Goal: Find specific page/section: Locate item on page

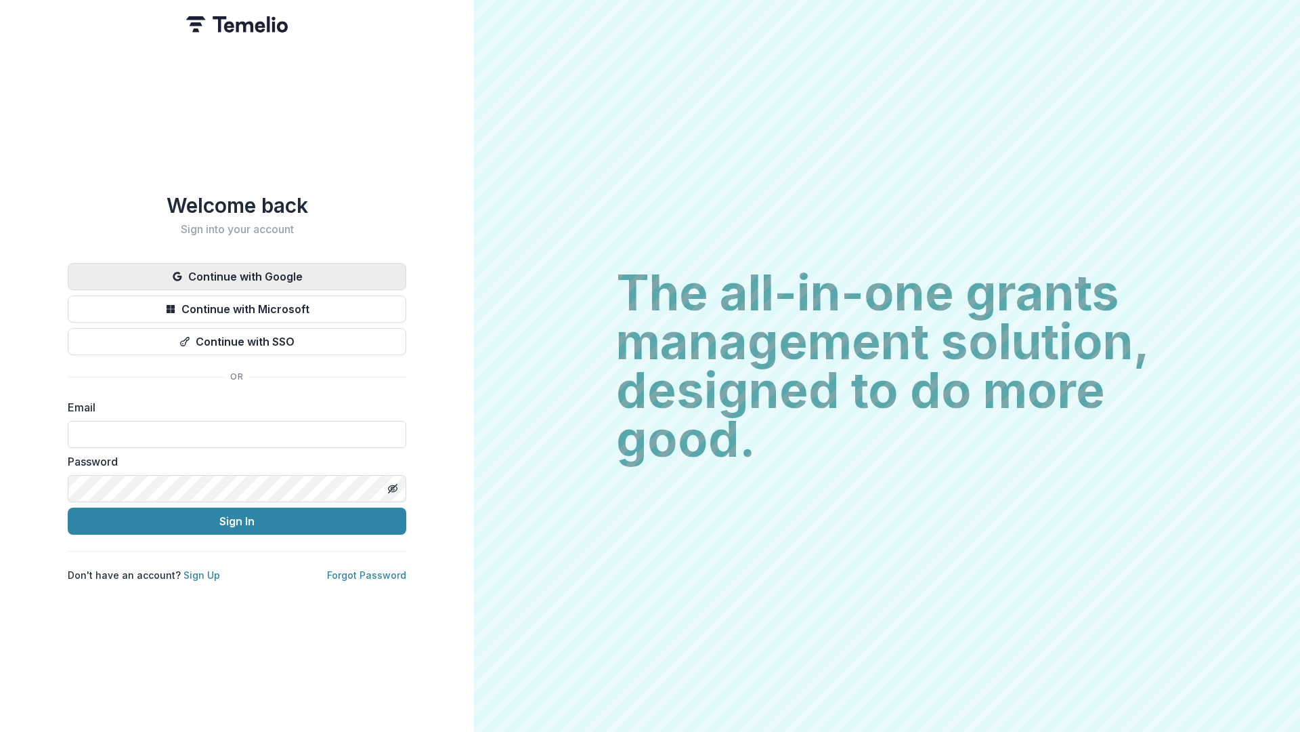
click at [262, 275] on button "Continue with Google" at bounding box center [237, 276] width 339 height 27
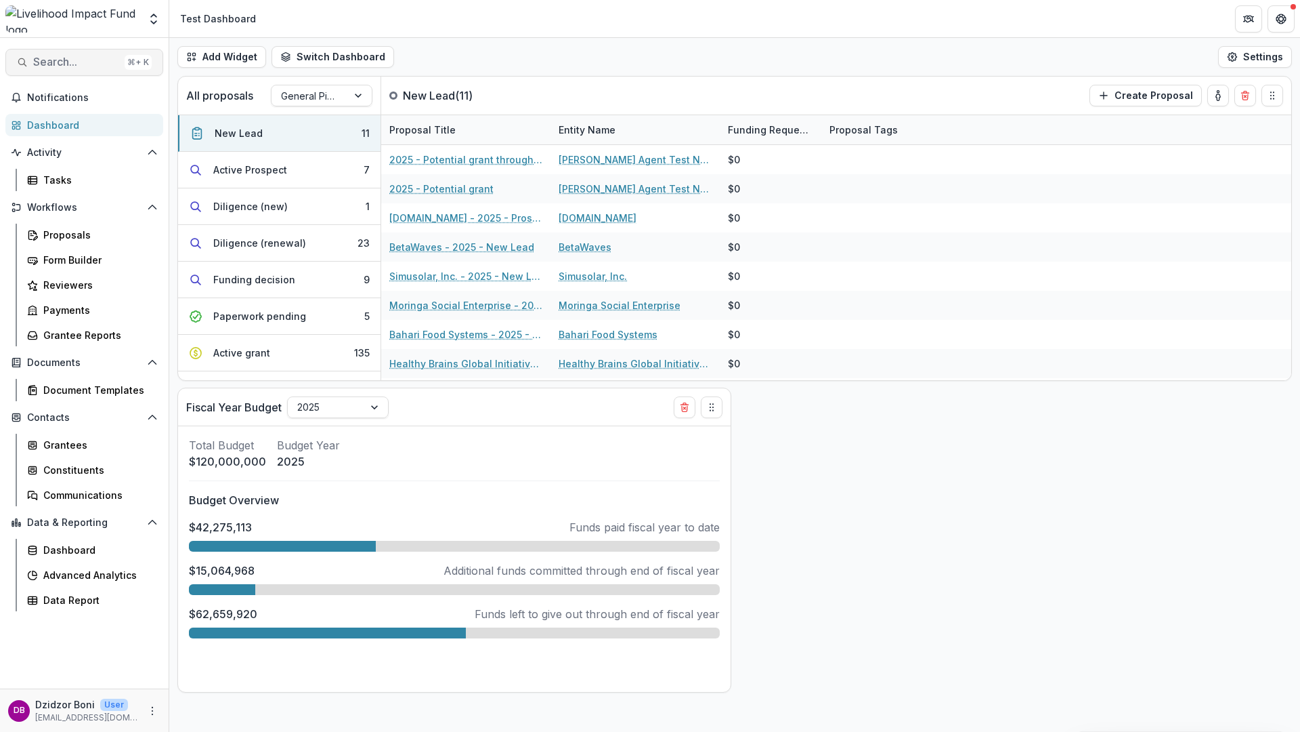
click at [66, 57] on span "Search..." at bounding box center [76, 62] width 86 height 13
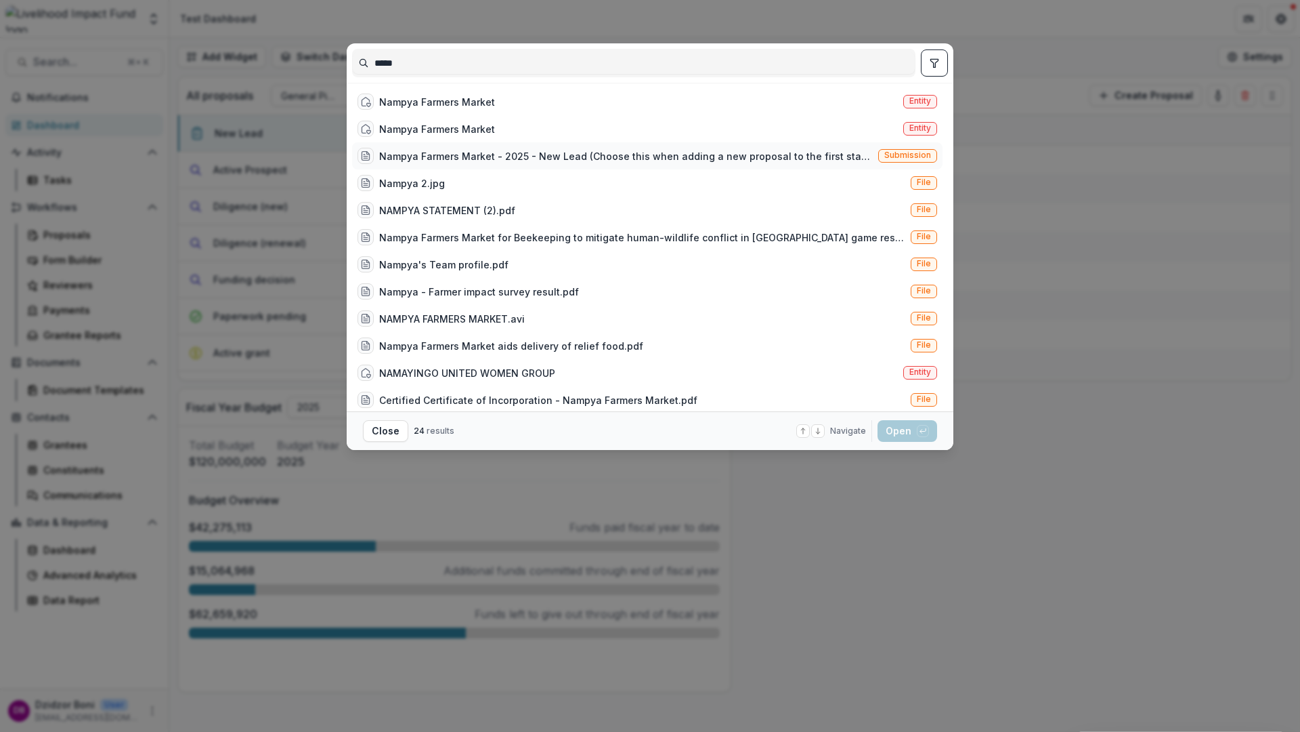
type input "*****"
click at [576, 150] on div "Nampya Farmers Market - 2025 - New Lead (Choose this when adding a new proposal…" at bounding box center [626, 156] width 494 height 14
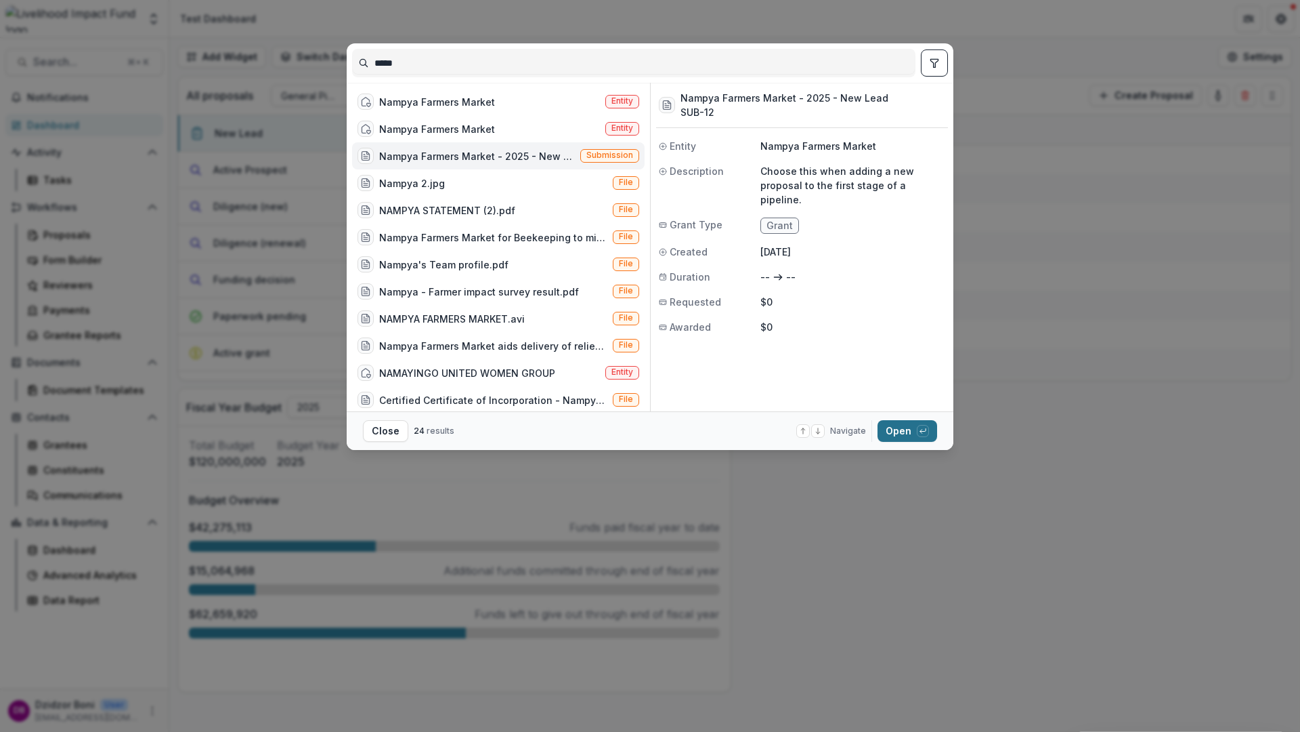
click at [898, 438] on button "Open with enter key" at bounding box center [908, 431] width 60 height 22
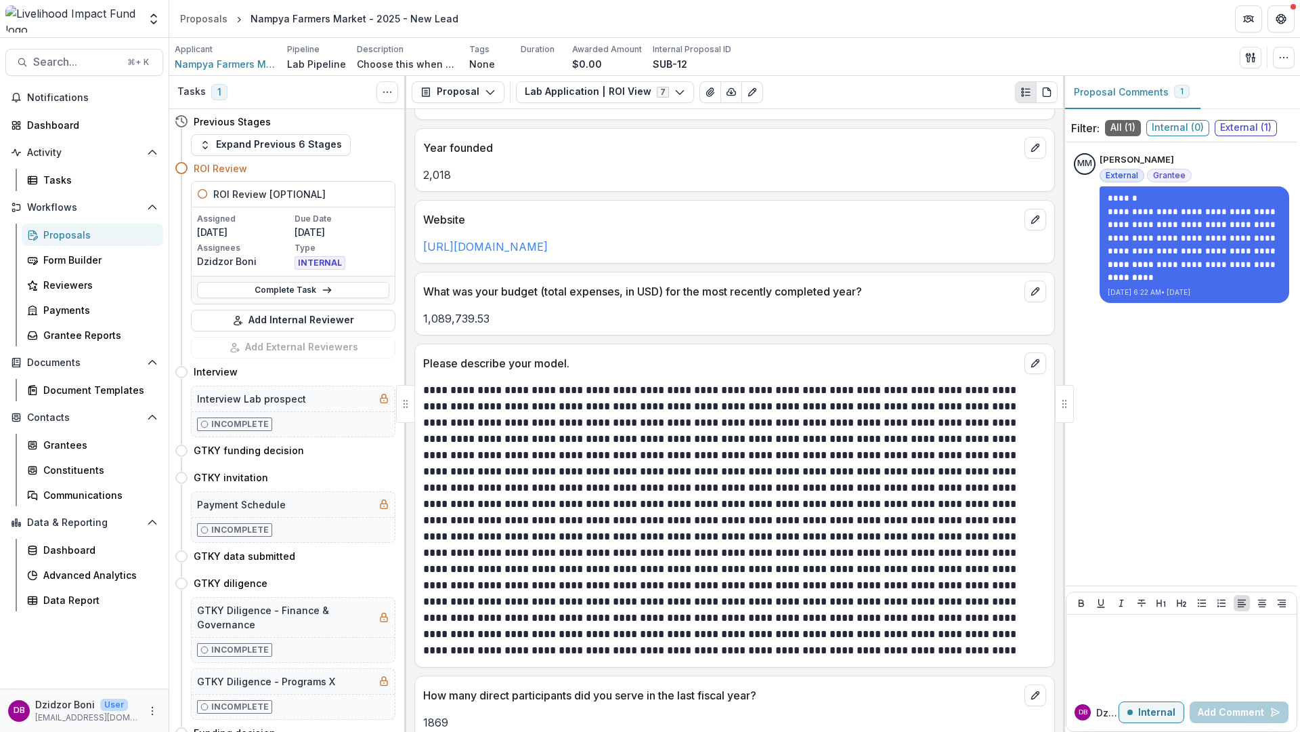
scroll to position [176, 0]
drag, startPoint x: 493, startPoint y: 315, endPoint x: 419, endPoint y: 319, distance: 73.9
click at [419, 319] on div "1,089,739.53" at bounding box center [734, 317] width 639 height 16
copy p "1,089,739.53"
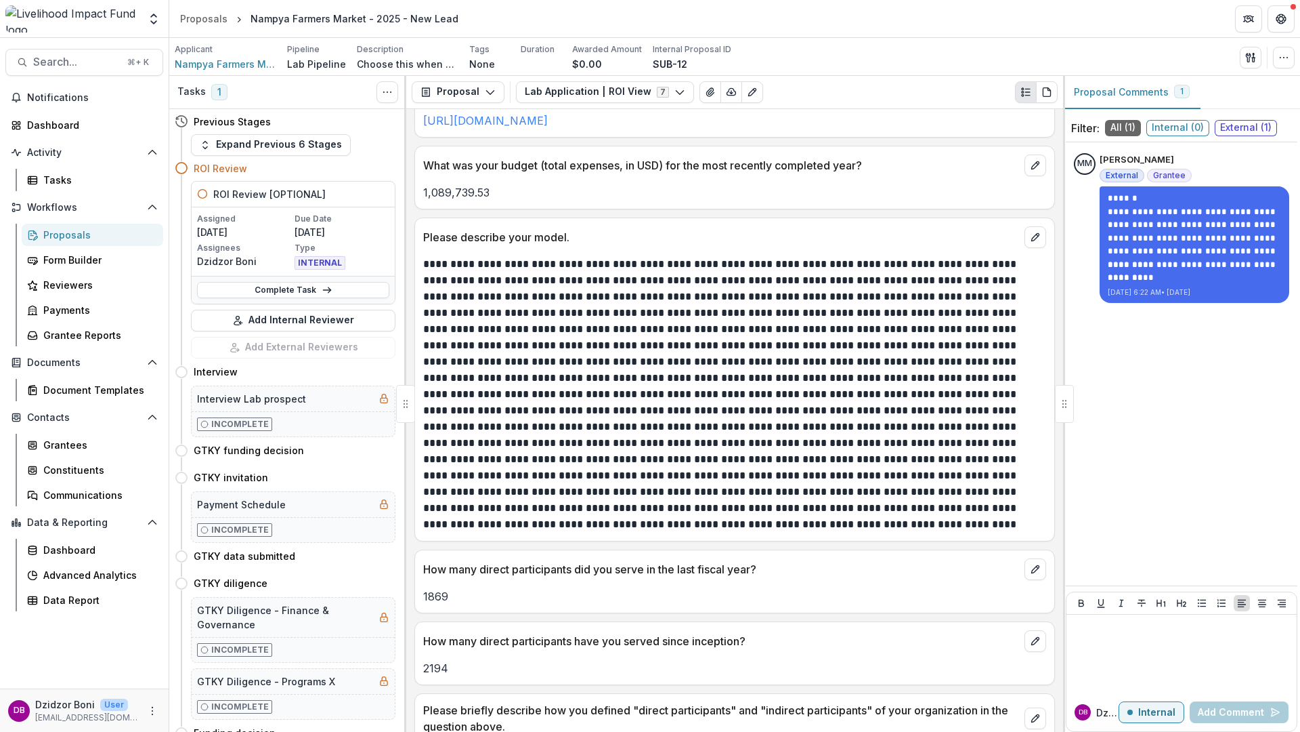
scroll to position [305, 0]
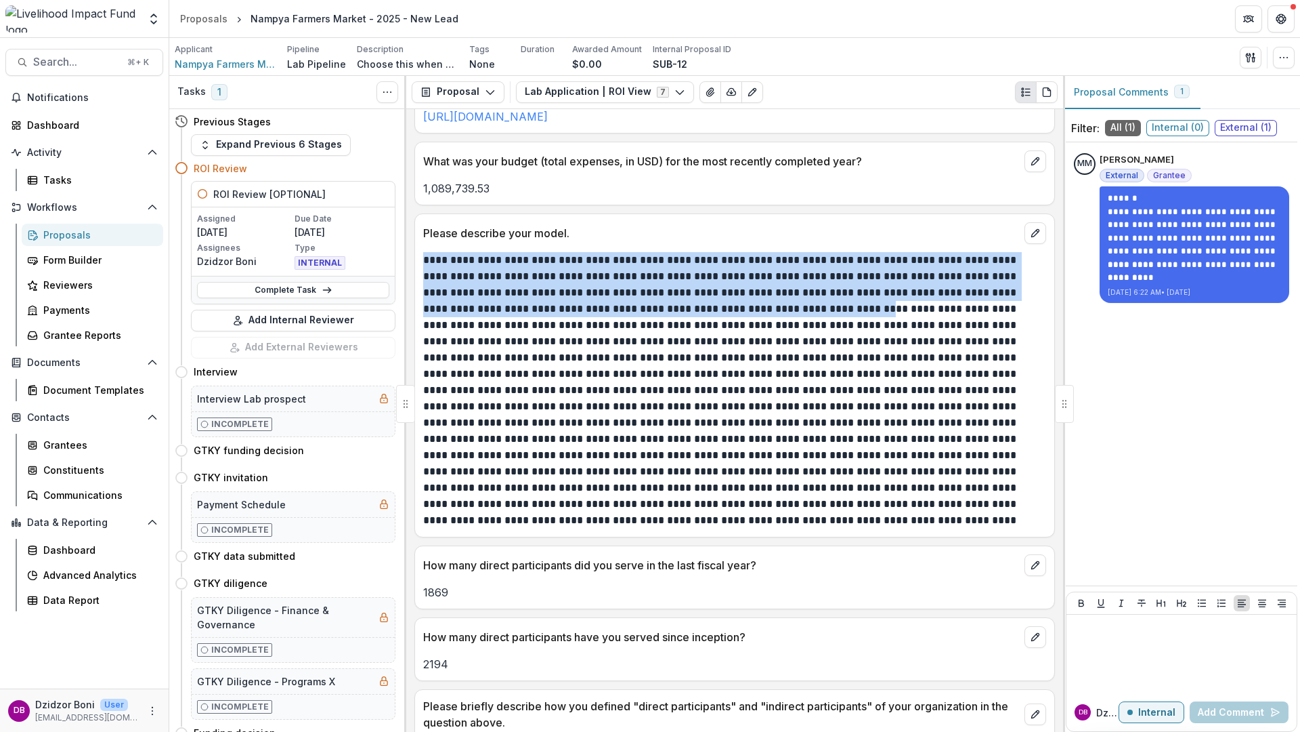
drag, startPoint x: 424, startPoint y: 259, endPoint x: 722, endPoint y: 305, distance: 301.6
click at [722, 305] on p at bounding box center [732, 390] width 619 height 276
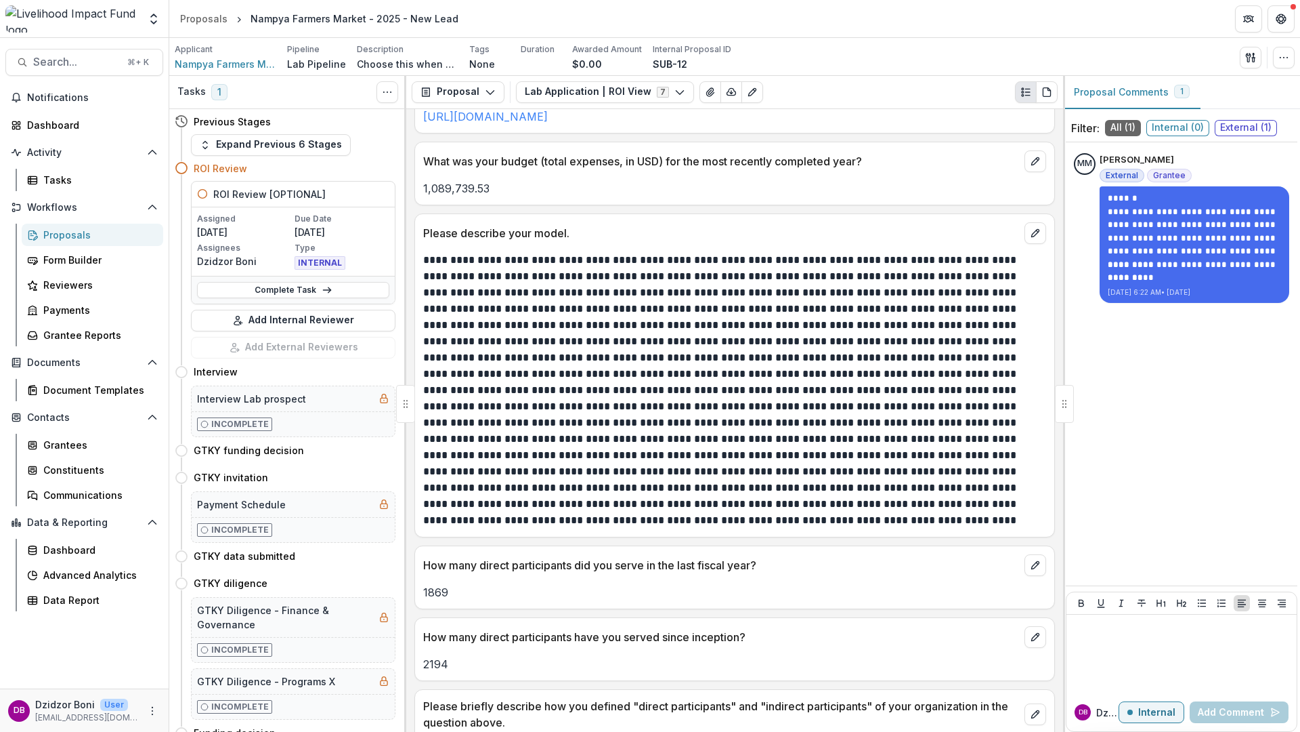
click at [729, 308] on p at bounding box center [732, 390] width 619 height 276
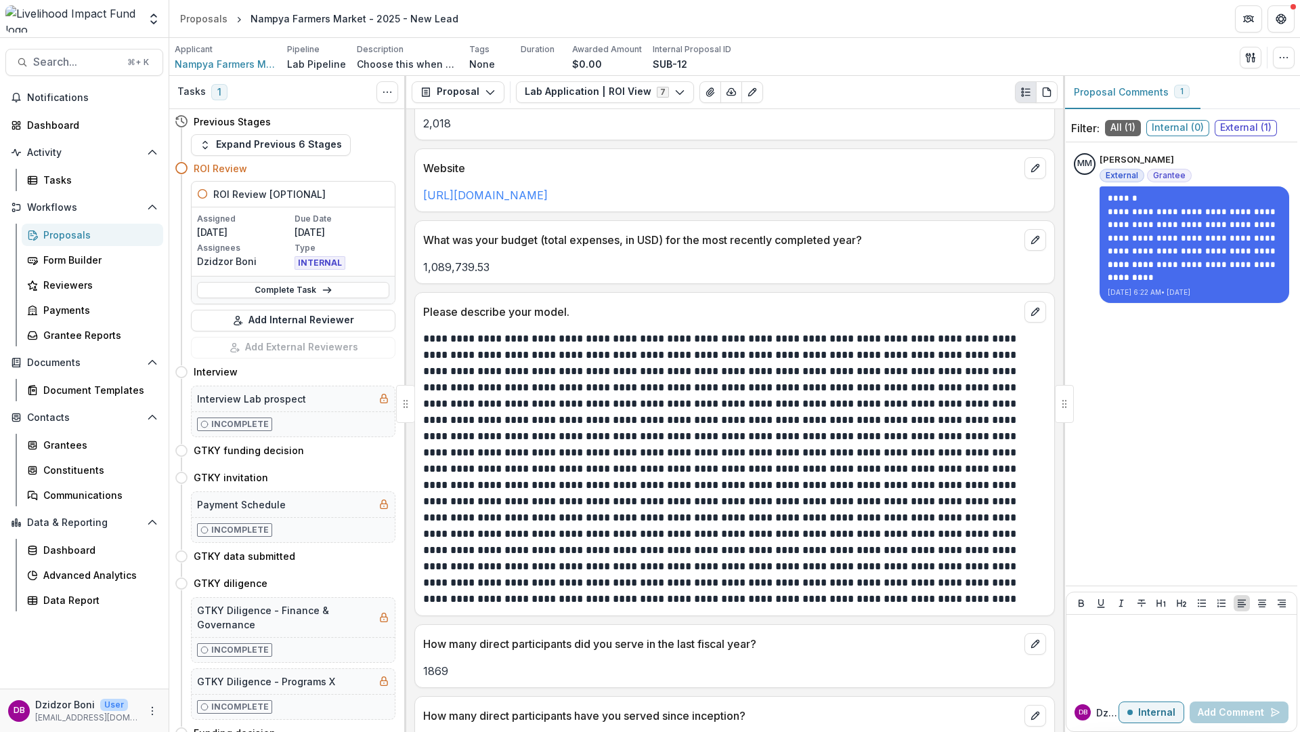
scroll to position [227, 0]
drag, startPoint x: 425, startPoint y: 338, endPoint x: 790, endPoint y: 443, distance: 380.5
click at [790, 443] on p at bounding box center [732, 468] width 619 height 276
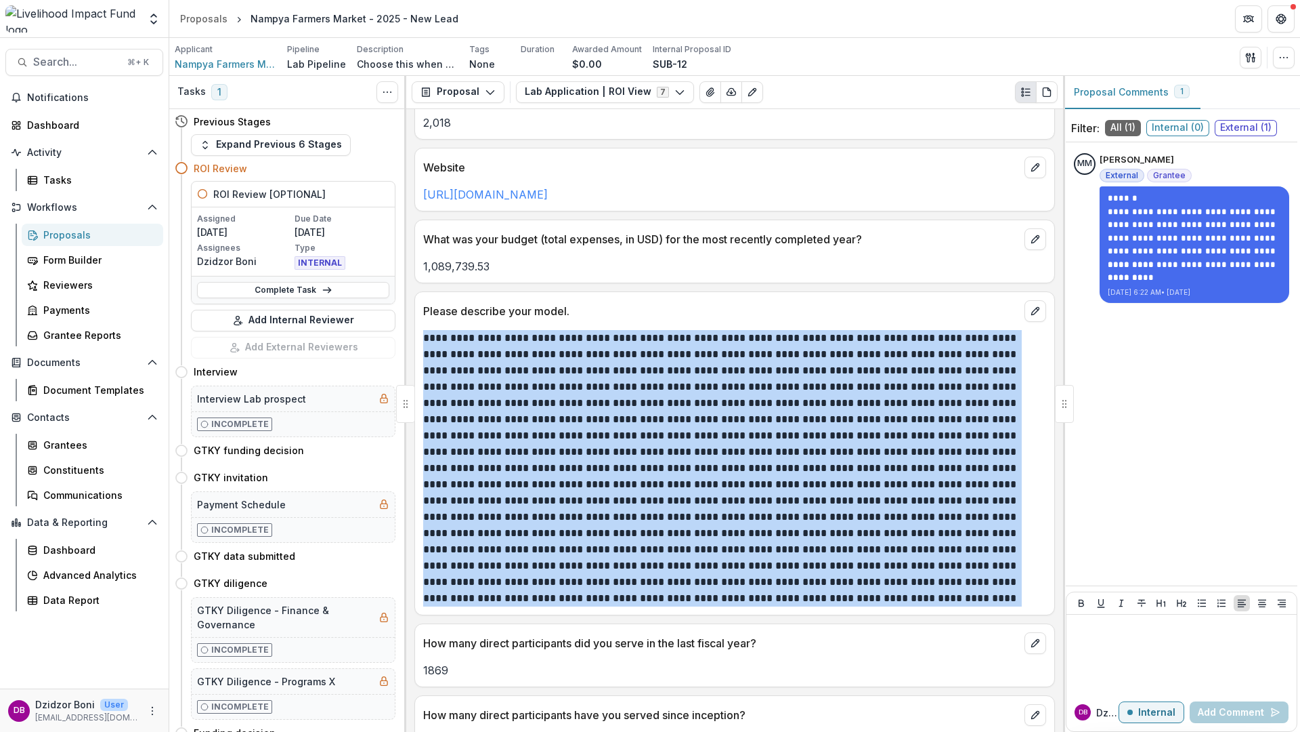
drag, startPoint x: 423, startPoint y: 339, endPoint x: 651, endPoint y: 599, distance: 346.6
click at [651, 599] on p at bounding box center [732, 468] width 619 height 276
click at [563, 440] on p at bounding box center [732, 468] width 619 height 276
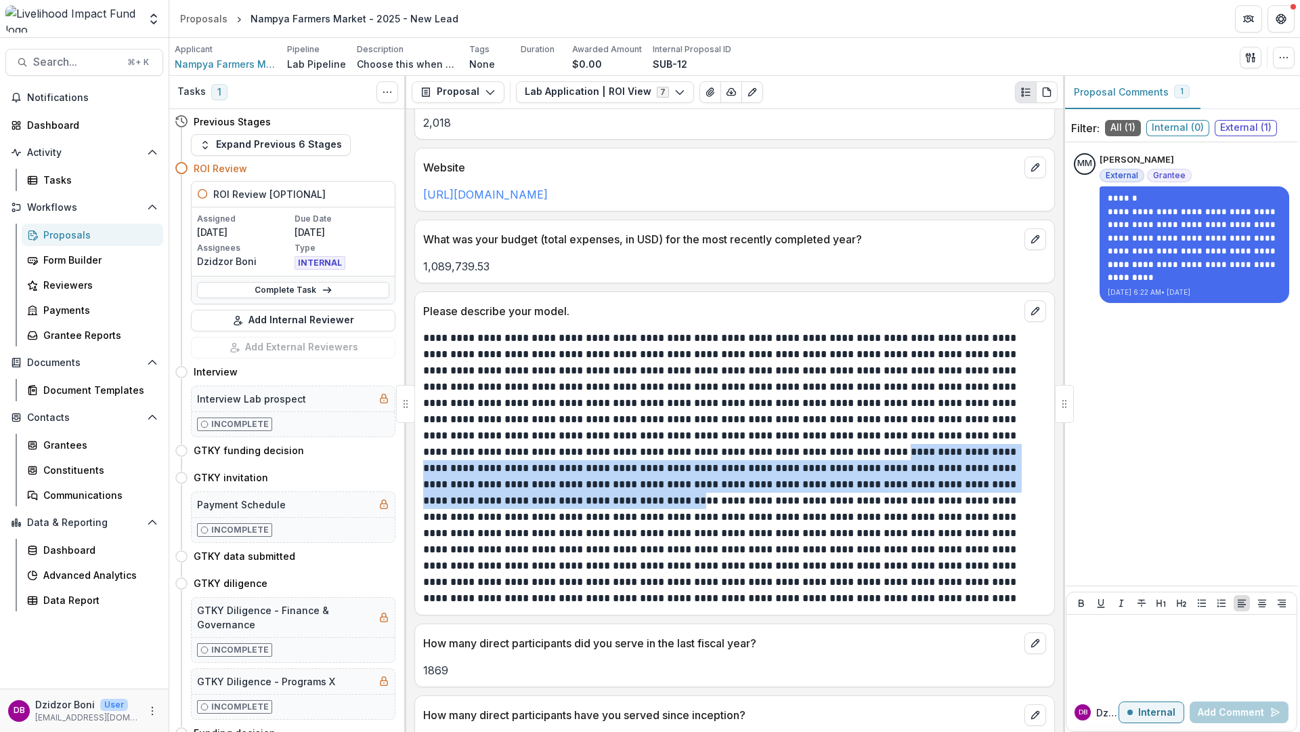
drag, startPoint x: 553, startPoint y: 446, endPoint x: 858, endPoint y: 478, distance: 306.4
click at [849, 486] on p at bounding box center [732, 468] width 619 height 276
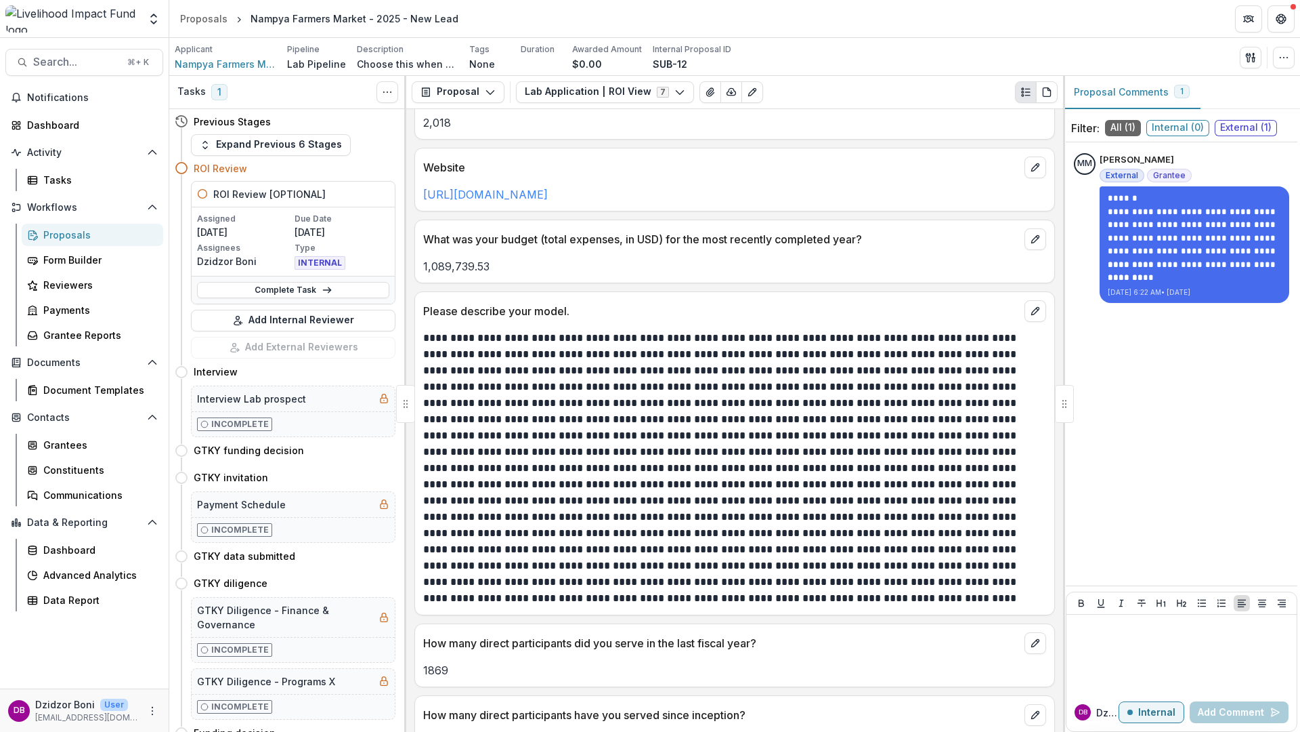
click at [876, 471] on p at bounding box center [732, 468] width 619 height 276
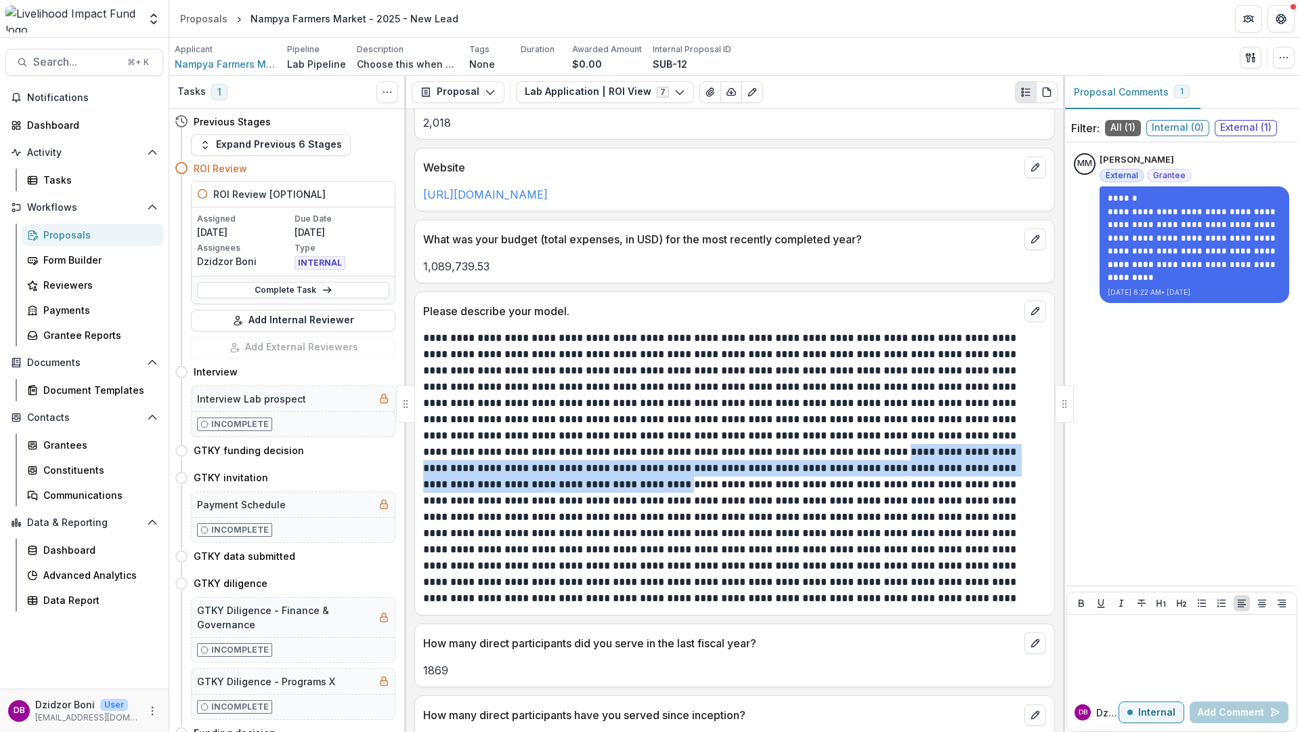
drag, startPoint x: 881, startPoint y: 469, endPoint x: 552, endPoint y: 448, distance: 329.9
click at [551, 447] on p at bounding box center [732, 468] width 619 height 276
copy p "**********"
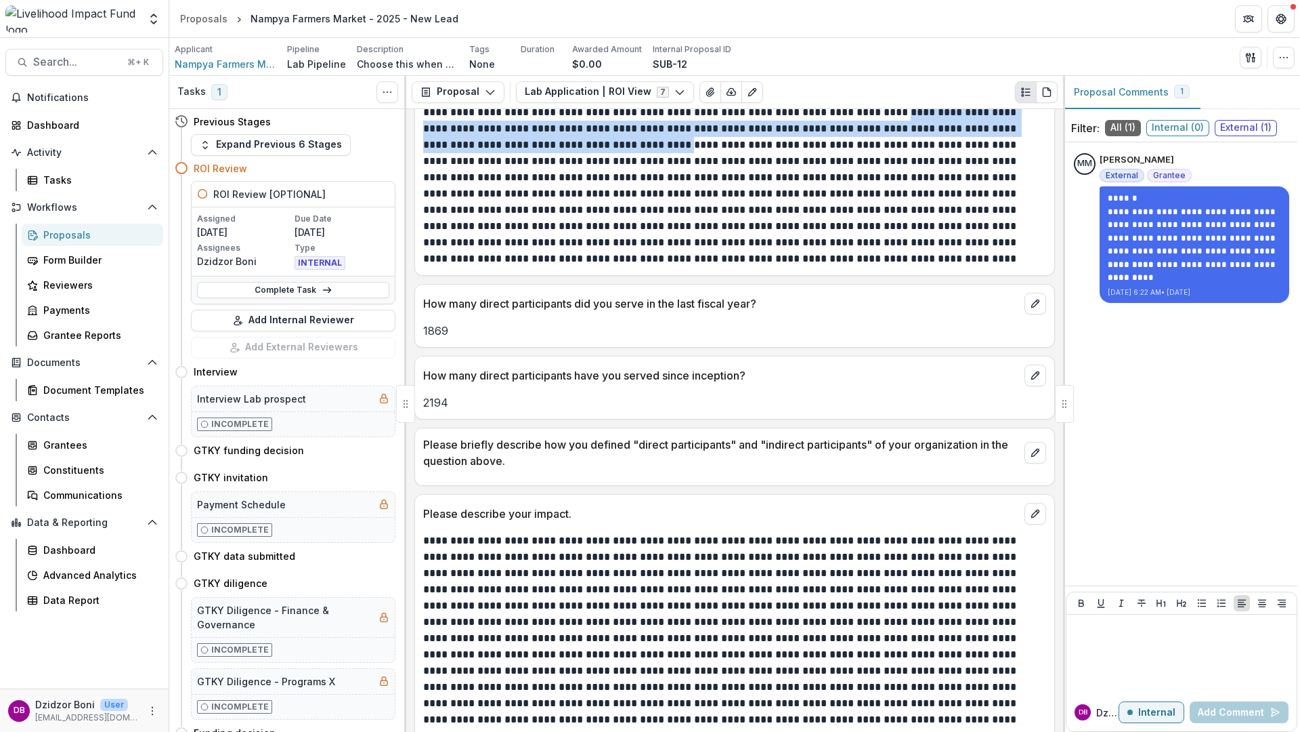
scroll to position [642, 0]
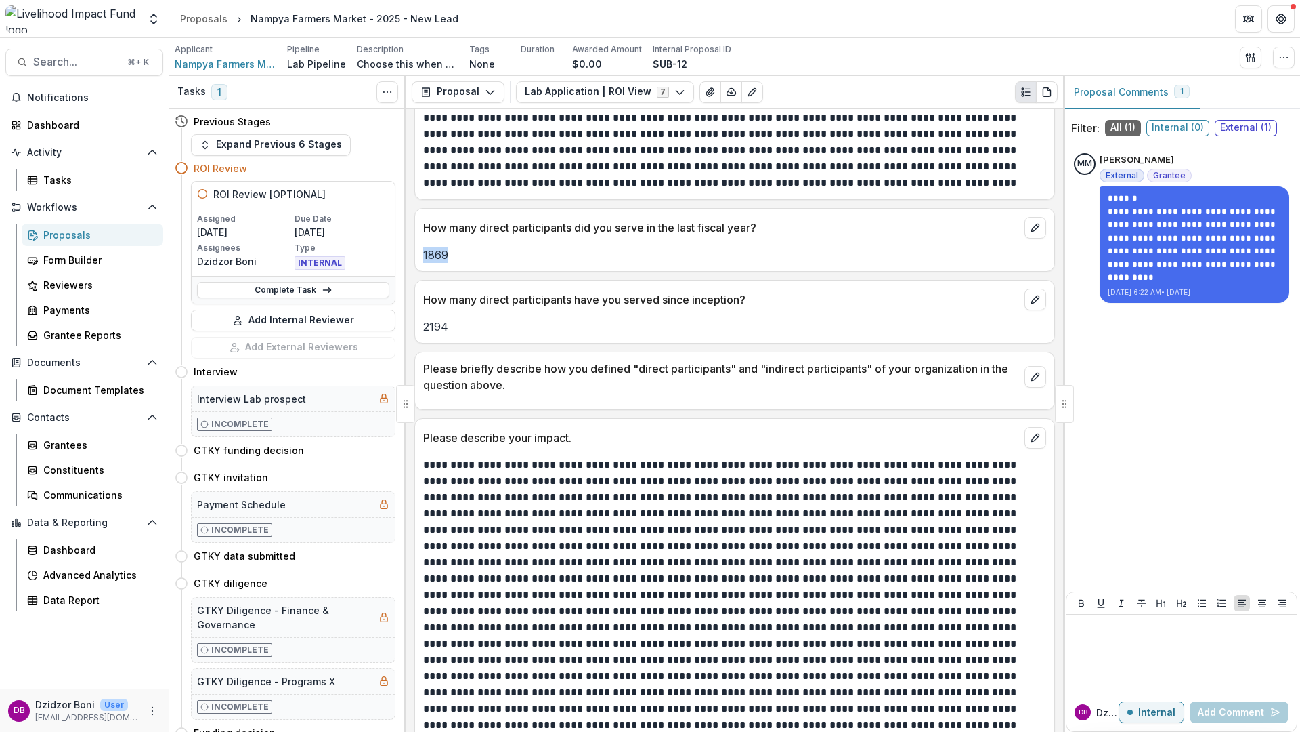
drag, startPoint x: 444, startPoint y: 256, endPoint x: 417, endPoint y: 256, distance: 26.4
click at [417, 256] on div "1869" at bounding box center [734, 255] width 639 height 16
copy p "1869"
drag, startPoint x: 448, startPoint y: 324, endPoint x: 419, endPoint y: 324, distance: 29.8
click at [419, 324] on div "2194" at bounding box center [734, 326] width 639 height 16
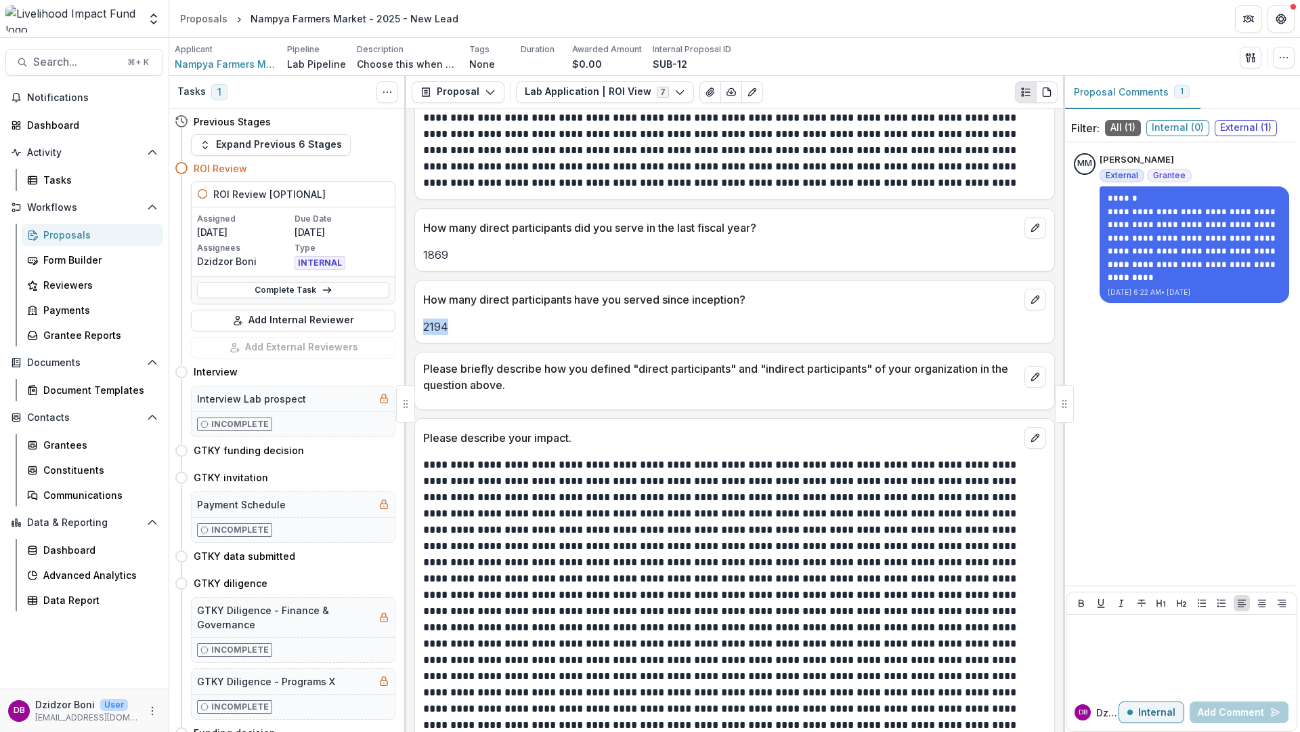
copy p "2194"
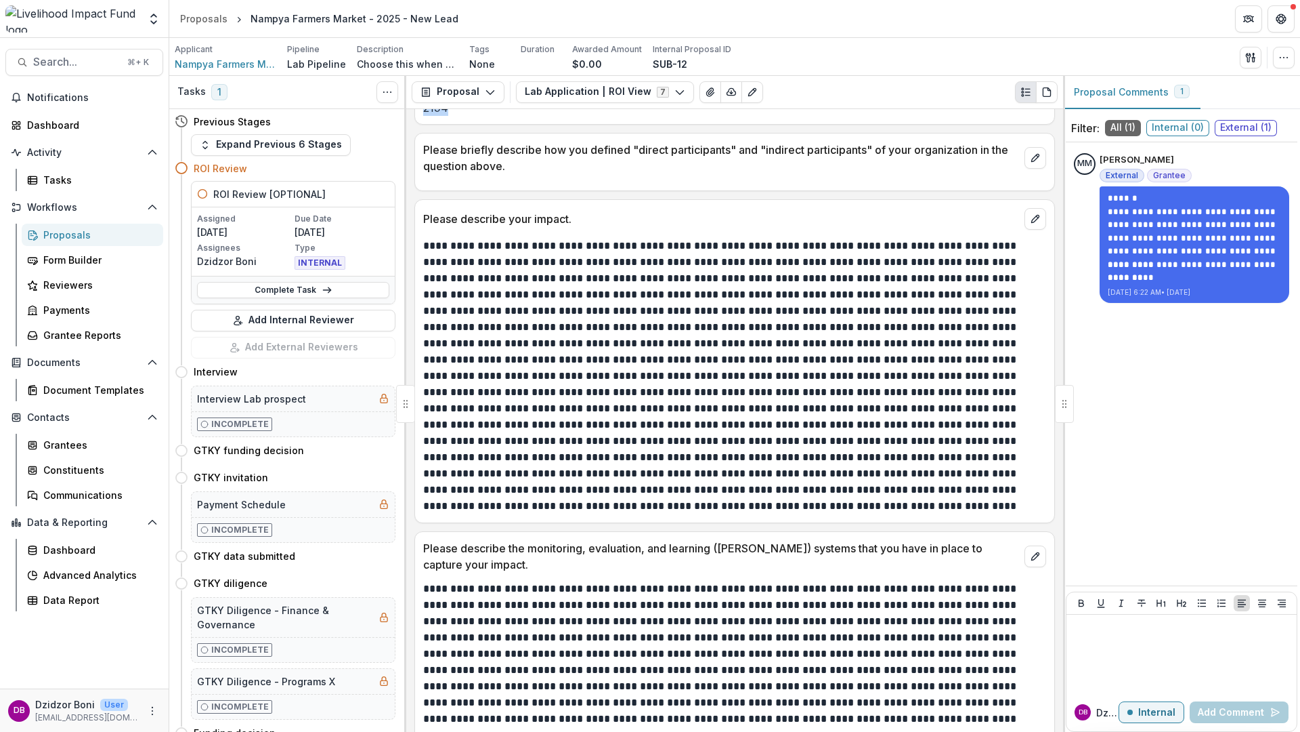
scroll to position [864, 0]
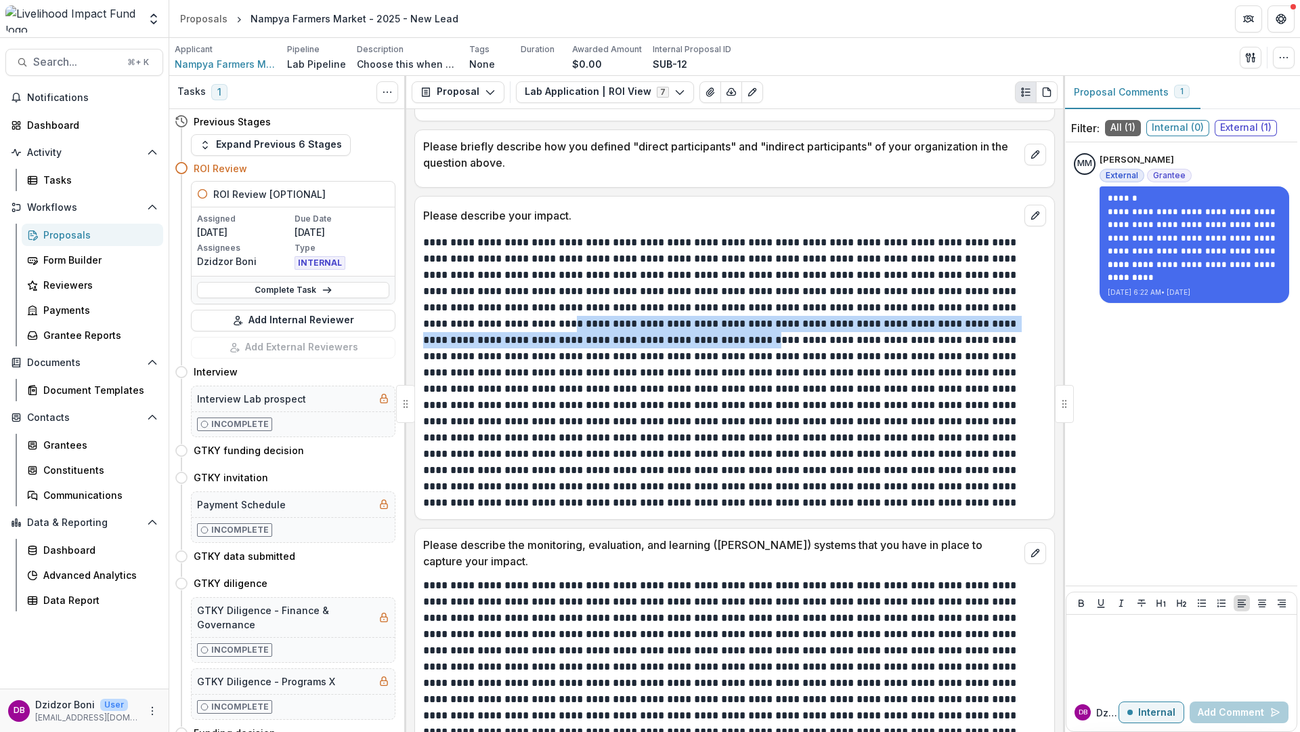
drag, startPoint x: 994, startPoint y: 307, endPoint x: 543, endPoint y: 337, distance: 451.4
click at [543, 337] on p at bounding box center [732, 372] width 619 height 276
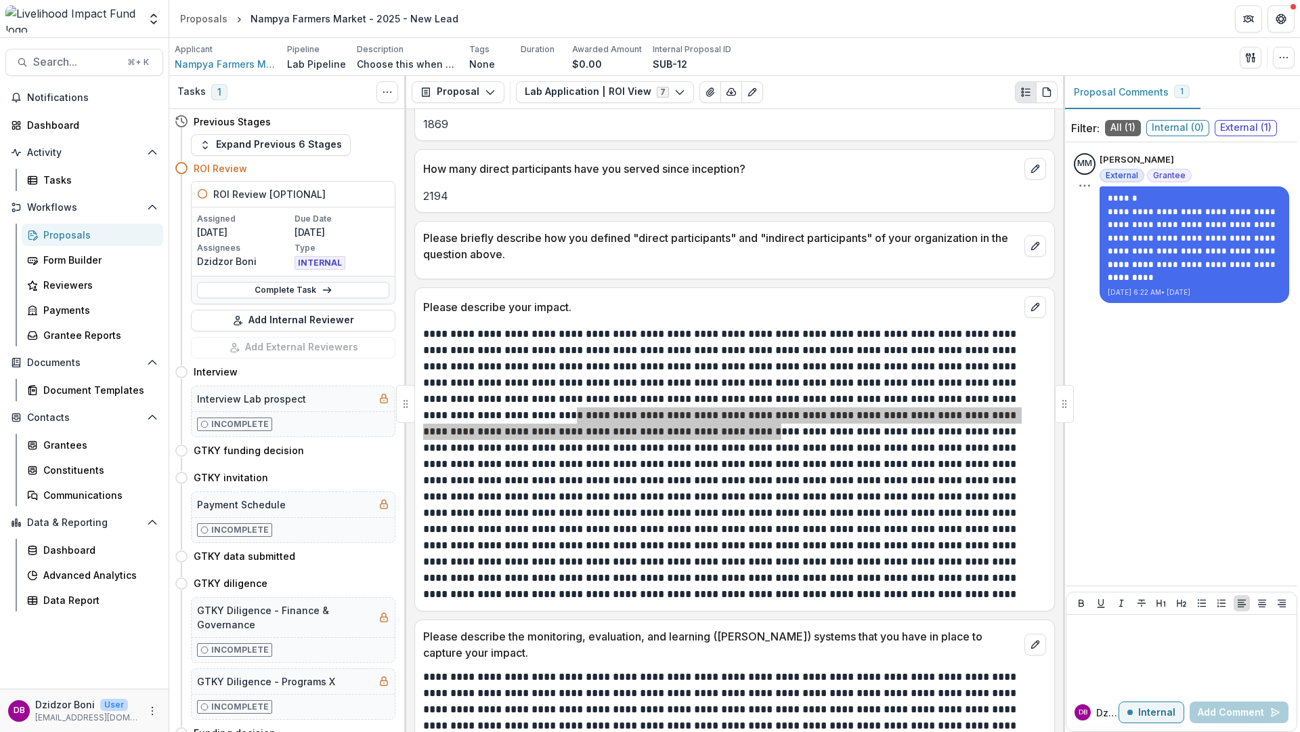
scroll to position [772, 0]
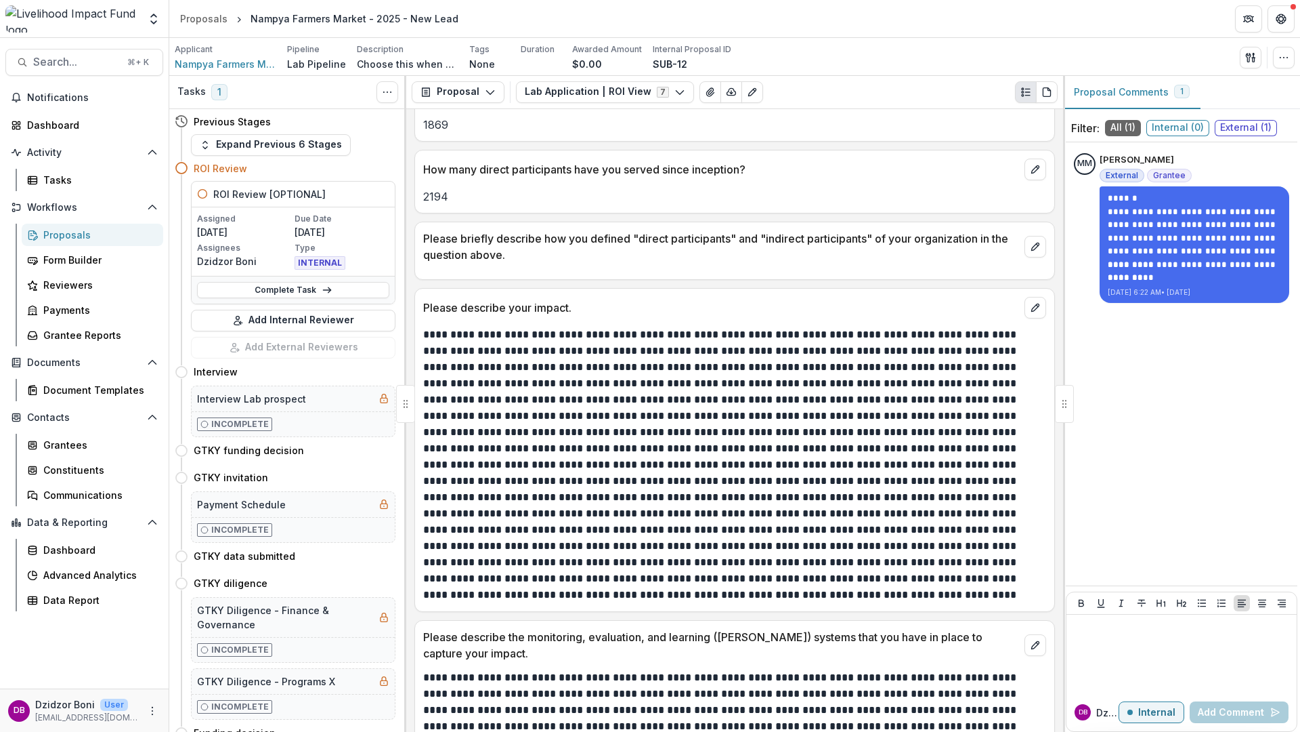
click at [577, 351] on p at bounding box center [732, 464] width 619 height 276
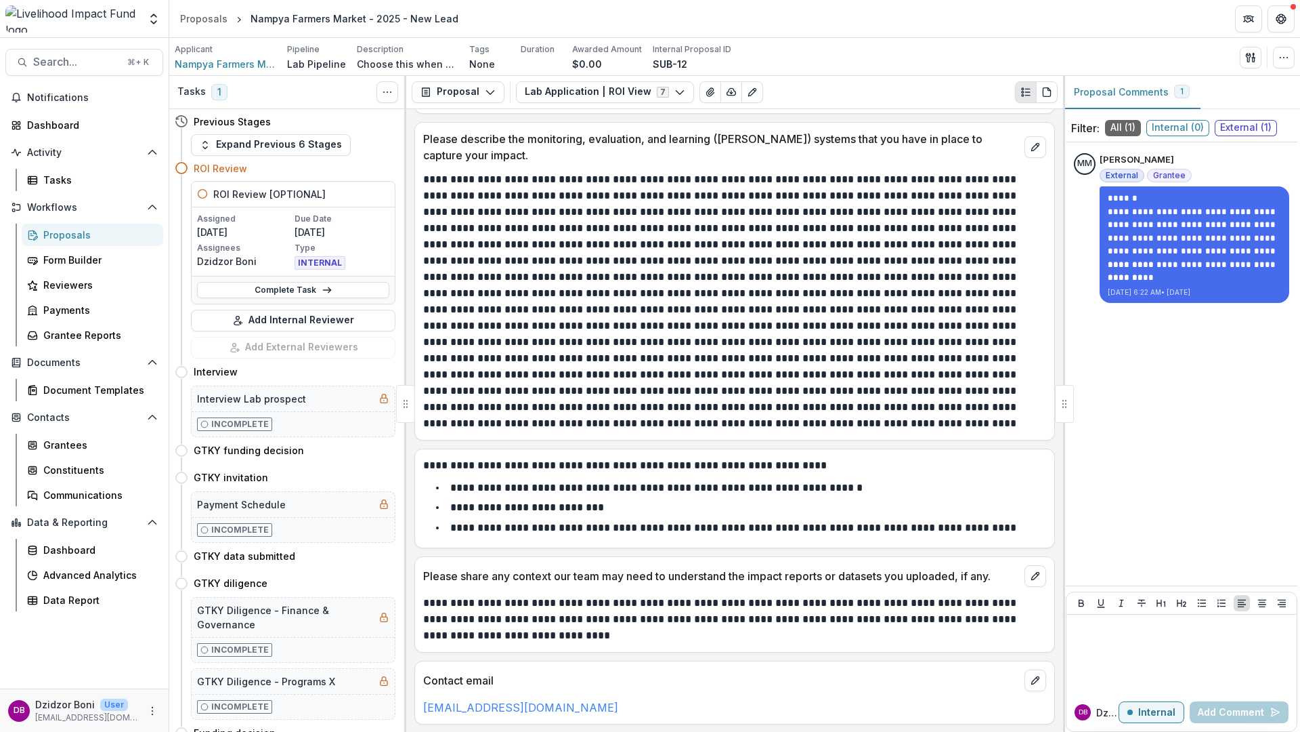
scroll to position [1271, 0]
